Goal: Task Accomplishment & Management: Use online tool/utility

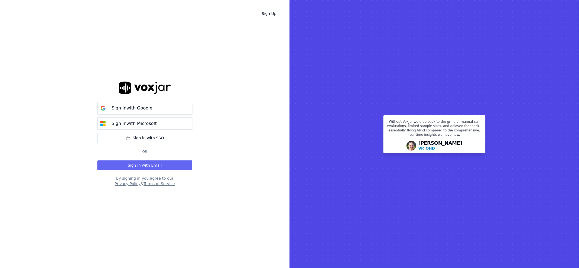
click at [161, 112] on button "Sign in with Google" at bounding box center [144, 108] width 95 height 12
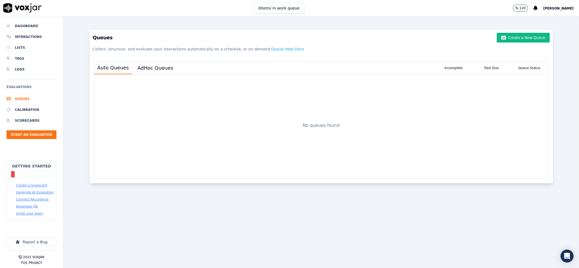
click at [34, 183] on button "Create a Scorecard" at bounding box center [31, 185] width 31 height 4
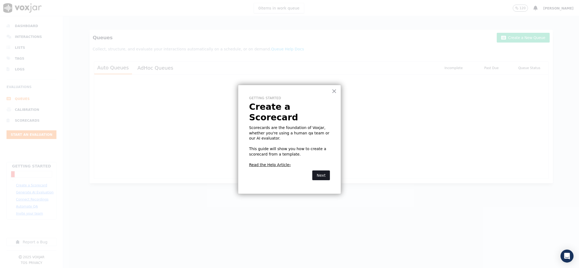
click at [327, 171] on button "Next" at bounding box center [321, 176] width 18 height 10
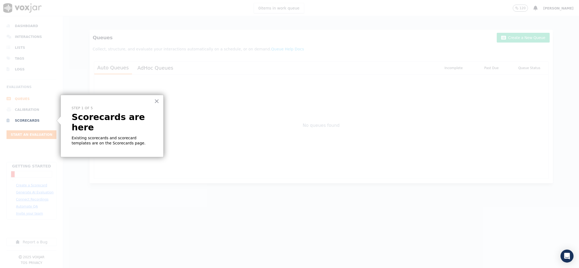
click at [37, 120] on li "Scorecards" at bounding box center [32, 120] width 50 height 11
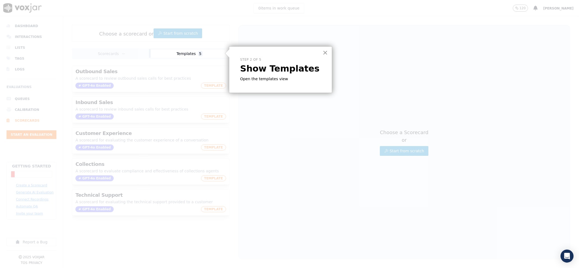
click at [321, 49] on div "× Step 2 of 5 Show Templates Open the templates view" at bounding box center [280, 69] width 103 height 47
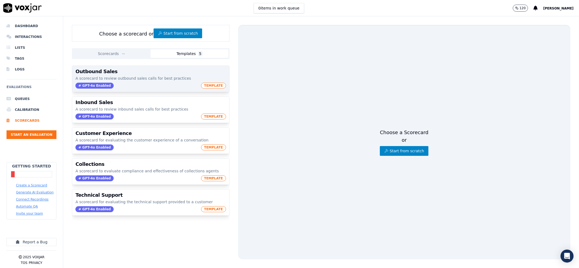
click at [140, 73] on h3 "Outbound Sales" at bounding box center [150, 71] width 150 height 5
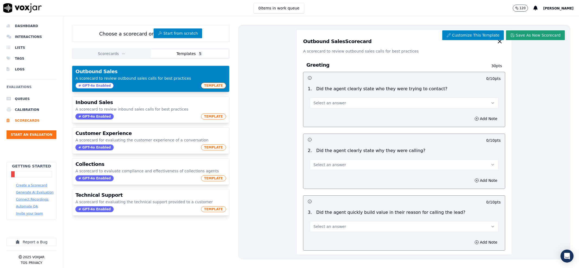
click at [538, 36] on button "Save As New Scorecard" at bounding box center [535, 35] width 59 height 10
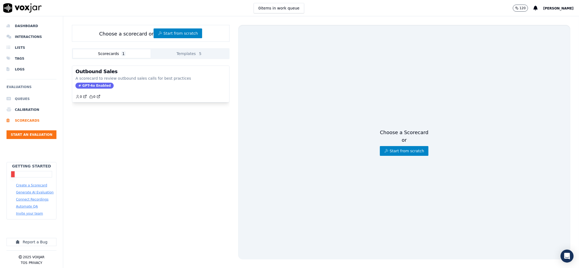
click at [21, 98] on li "Queues" at bounding box center [32, 99] width 50 height 11
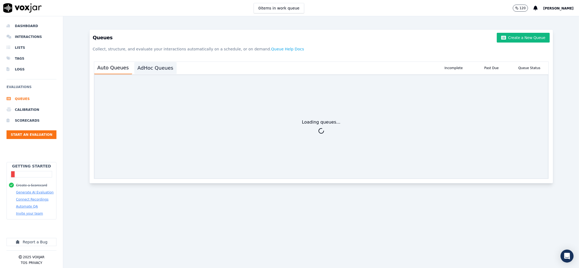
click at [165, 66] on button "AdHoc Queues" at bounding box center [155, 68] width 42 height 12
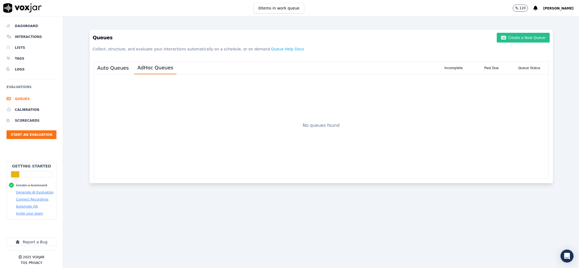
click at [496, 40] on button "Create a New Queue" at bounding box center [522, 38] width 53 height 10
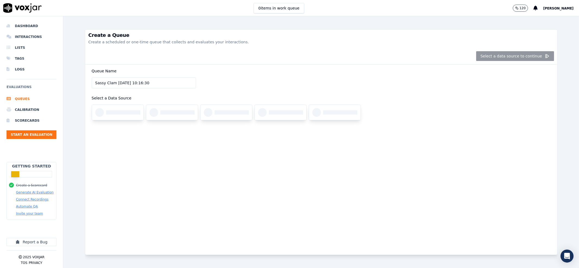
drag, startPoint x: 113, startPoint y: 82, endPoint x: 84, endPoint y: 77, distance: 28.9
click at [85, 77] on div "Queue Name Sassy Clam 21/8/2025, 10:16:30 Select a Data Source" at bounding box center [321, 160] width 472 height 190
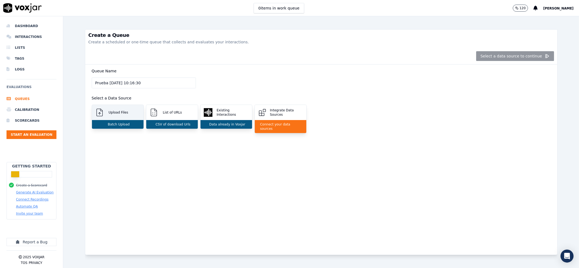
type input "Prueba 21/8/2025, 10:16:30"
click at [128, 117] on div "Upload Files" at bounding box center [118, 112] width 52 height 15
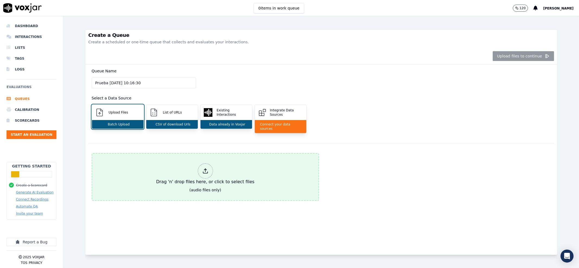
click at [201, 163] on div at bounding box center [205, 170] width 15 height 15
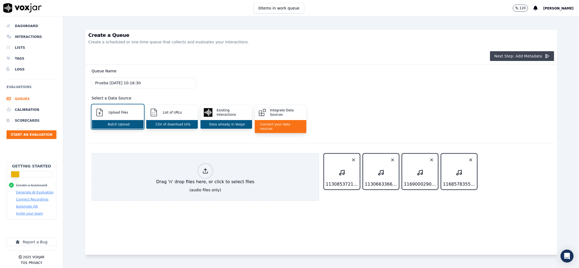
click at [528, 52] on button "Next Step: Add Metadata" at bounding box center [522, 56] width 64 height 10
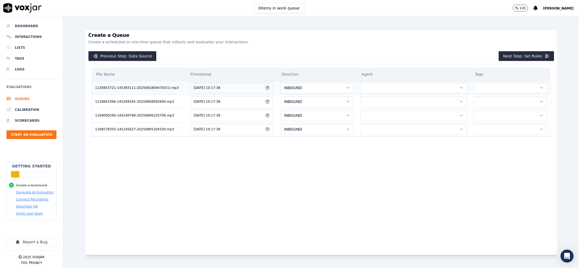
click at [326, 91] on button "INBOUND" at bounding box center [316, 87] width 73 height 11
click at [366, 88] on button "button" at bounding box center [413, 87] width 107 height 11
click at [326, 90] on button "INBOUND" at bounding box center [316, 87] width 73 height 11
click at [312, 108] on div "OUTBOUND" at bounding box center [302, 110] width 65 height 9
click at [313, 101] on button "INBOUND" at bounding box center [316, 101] width 73 height 11
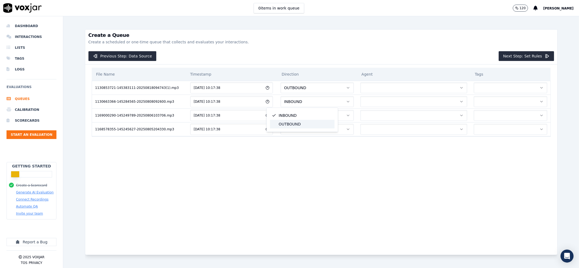
click at [303, 128] on div "OUTBOUND" at bounding box center [302, 124] width 65 height 9
click at [304, 117] on button "INBOUND" at bounding box center [316, 115] width 73 height 11
click at [297, 139] on div "OUTBOUND" at bounding box center [302, 138] width 65 height 9
click at [142, 52] on button "Previous Step: Data Source" at bounding box center [122, 56] width 68 height 10
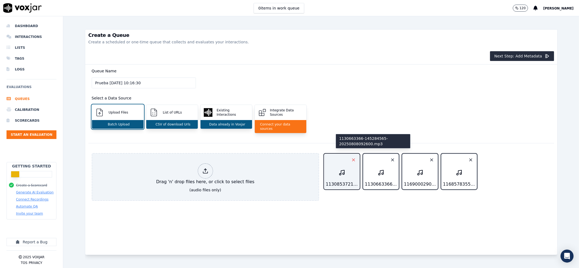
click at [352, 159] on icon "button" at bounding box center [353, 160] width 2 height 2
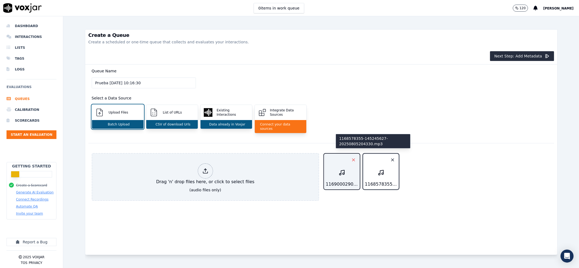
click at [352, 159] on icon "button" at bounding box center [353, 160] width 2 height 2
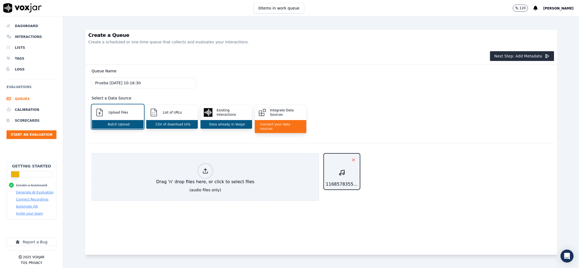
click at [352, 159] on icon "button" at bounding box center [353, 160] width 2 height 2
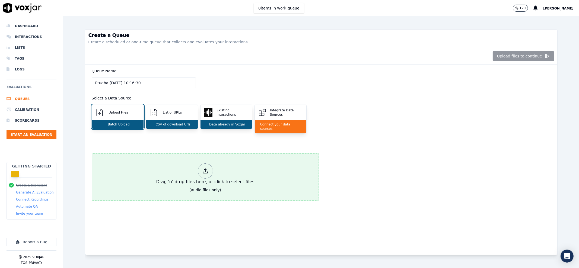
click at [205, 167] on div at bounding box center [205, 170] width 15 height 15
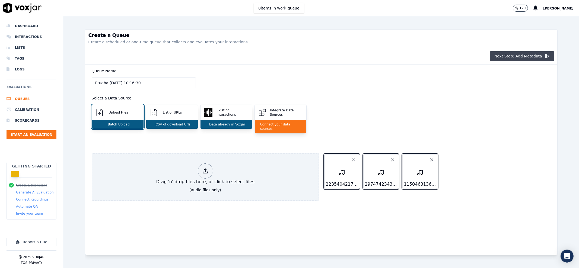
click at [502, 57] on button "Next Step: Add Metadata" at bounding box center [522, 56] width 64 height 10
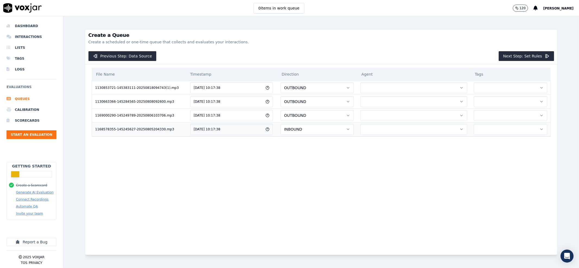
click at [308, 129] on button "INBOUND" at bounding box center [316, 129] width 73 height 11
click at [447, 178] on div "File Name Timestamp Direction Agent Tags 1130853721-145383111-20250818094743(1)…" at bounding box center [320, 156] width 465 height 182
click at [143, 58] on button "Previous Step: Data Source" at bounding box center [122, 56] width 68 height 10
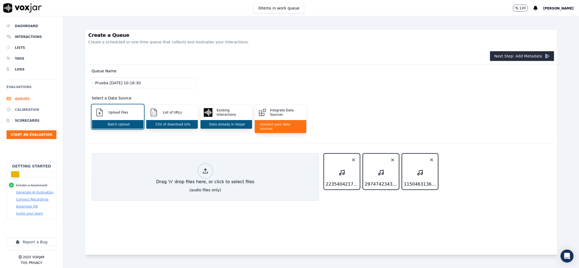
click at [30, 111] on li "Calibration" at bounding box center [32, 109] width 50 height 11
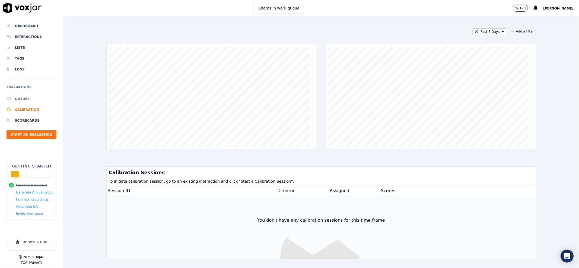
click at [23, 101] on li "Queues" at bounding box center [32, 99] width 50 height 11
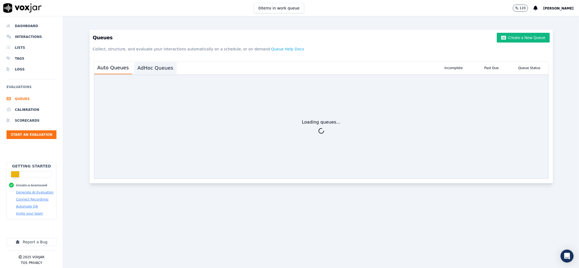
click at [159, 69] on button "AdHoc Queues" at bounding box center [155, 68] width 42 height 12
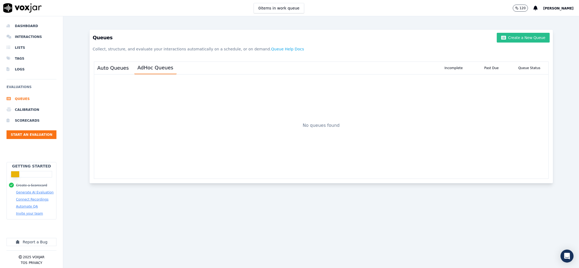
click at [520, 37] on button "Create a New Queue" at bounding box center [522, 38] width 53 height 10
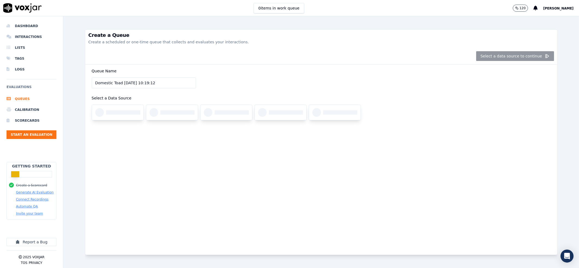
drag, startPoint x: 119, startPoint y: 83, endPoint x: 85, endPoint y: 86, distance: 34.0
click at [87, 82] on div "Queue Name Domestic Toad 21/8/2025, 10:19:12 Select a Data Source" at bounding box center [321, 160] width 472 height 190
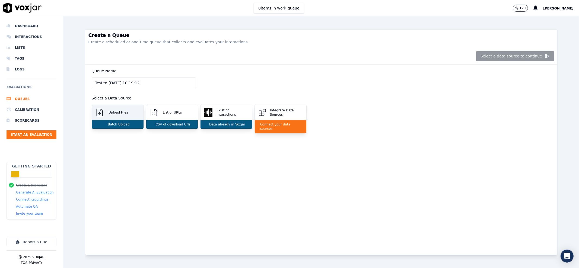
type input "Tested 21/8/2025, 10:19:12"
click at [132, 119] on div "Upload Files" at bounding box center [118, 112] width 52 height 15
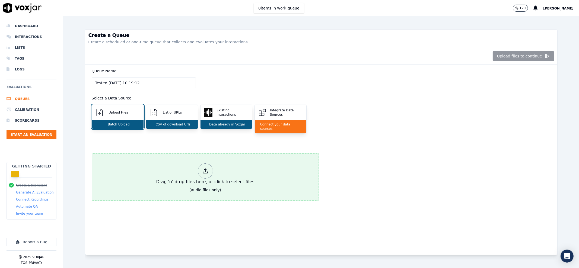
click at [203, 169] on icon at bounding box center [205, 171] width 6 height 6
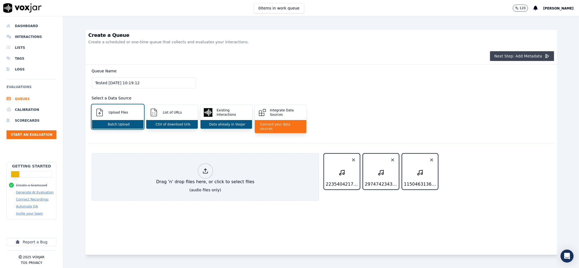
click at [495, 57] on button "Next Step: Add Metadata" at bounding box center [522, 56] width 64 height 10
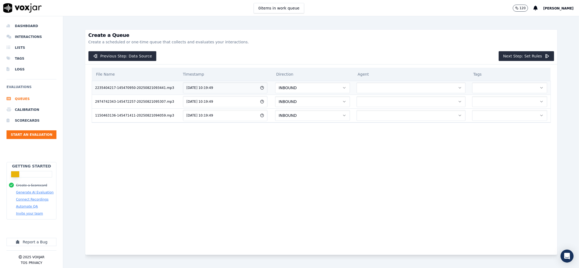
click at [416, 89] on button "button" at bounding box center [410, 87] width 109 height 11
click at [432, 48] on div "Previous Step: Data Source Next Step: Set Rules" at bounding box center [321, 56] width 472 height 17
click at [473, 87] on button "button" at bounding box center [509, 87] width 75 height 11
click at [469, 60] on div "Previous Step: Data Source Next Step: Set Rules" at bounding box center [321, 56] width 472 height 17
click at [512, 57] on button "Next Step: Set Rules" at bounding box center [525, 56] width 55 height 10
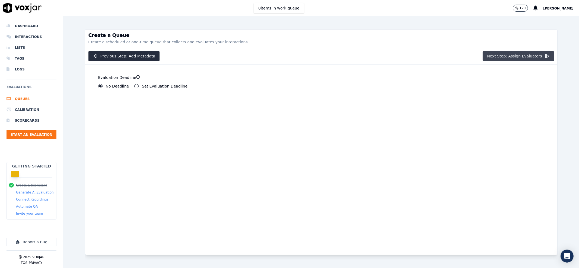
click at [514, 56] on button "Next Step: Assign Evaluators" at bounding box center [517, 56] width 71 height 10
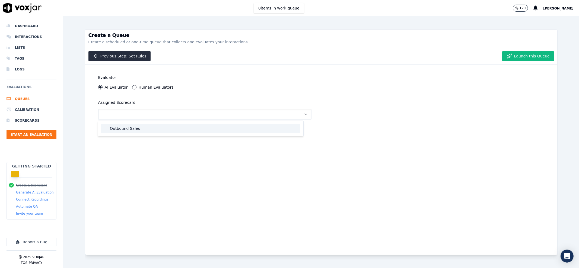
click at [169, 129] on div "Outbound Sales" at bounding box center [200, 128] width 199 height 9
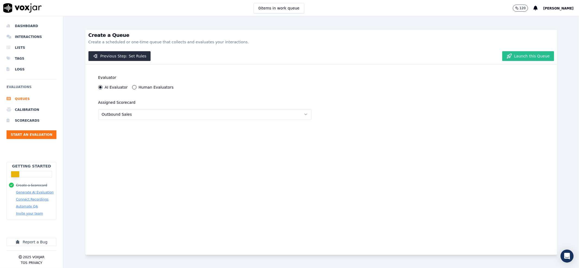
click at [520, 55] on button "Launch this Queue" at bounding box center [528, 56] width 52 height 10
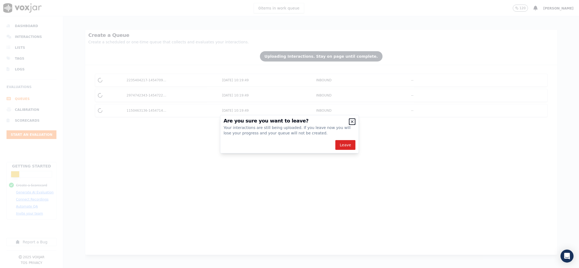
click at [352, 121] on icon "button" at bounding box center [352, 122] width 4 height 4
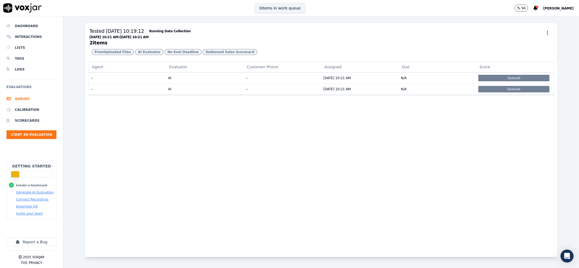
click at [303, 11] on button "0 items in work queue" at bounding box center [280, 8] width 50 height 10
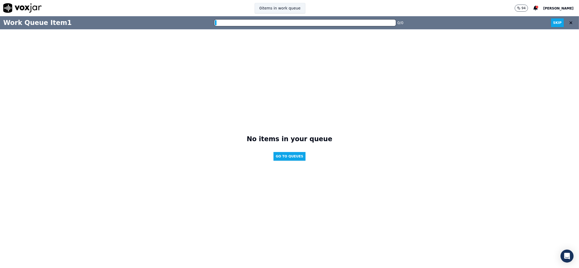
click at [303, 11] on button "0 items in work queue" at bounding box center [280, 8] width 50 height 10
click at [567, 24] on button at bounding box center [571, 22] width 10 height 11
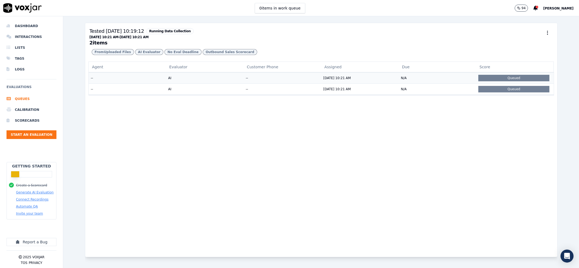
click at [419, 84] on td "N/A" at bounding box center [438, 77] width 78 height 11
